Goal: Information Seeking & Learning: Learn about a topic

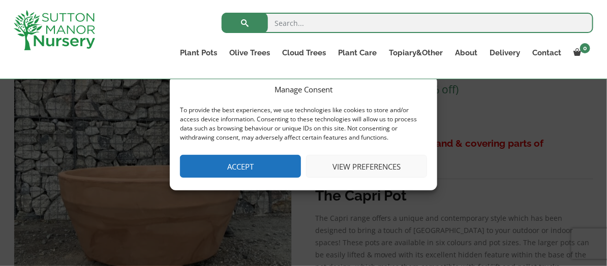
click at [274, 167] on button "Accept" at bounding box center [240, 166] width 121 height 23
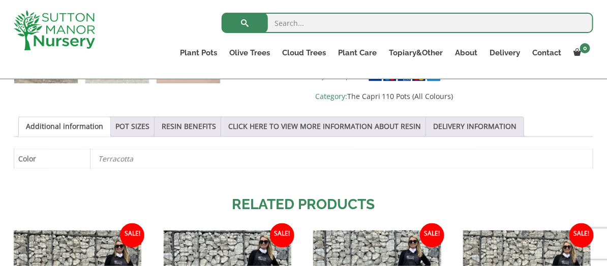
scroll to position [508, 0]
click at [139, 122] on link "POT SIZES" at bounding box center [132, 126] width 34 height 19
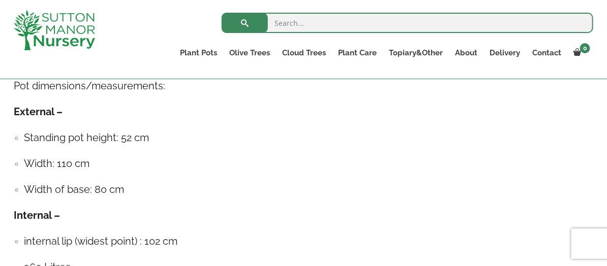
scroll to position [660, 0]
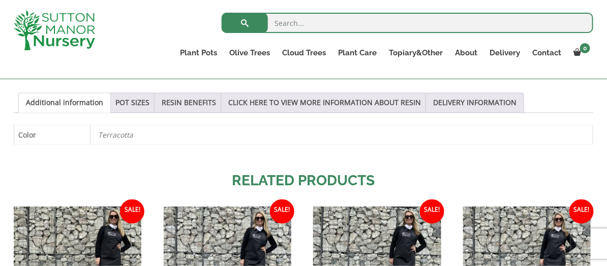
scroll to position [540, 0]
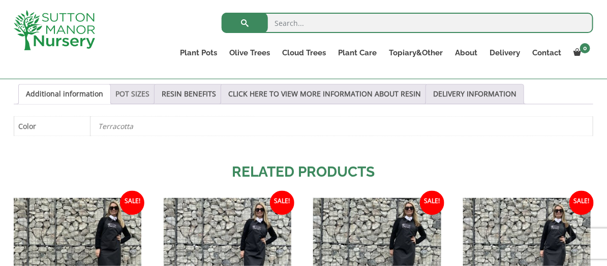
click at [134, 92] on link "POT SIZES" at bounding box center [132, 94] width 34 height 19
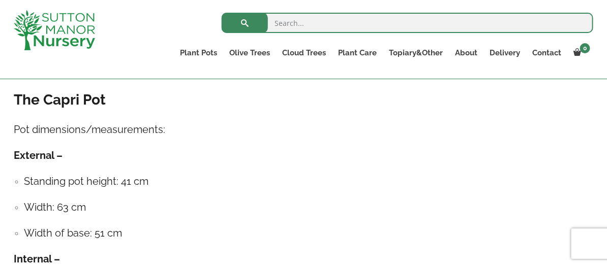
scroll to position [591, 0]
